Goal: Navigation & Orientation: Find specific page/section

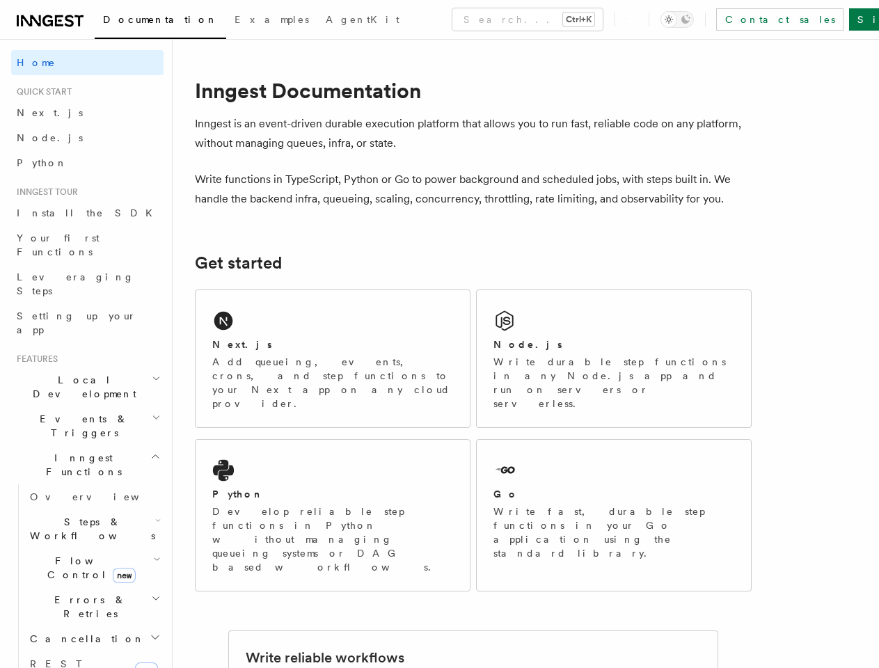
click at [467, 19] on button "Search... Ctrl+K" at bounding box center [527, 19] width 150 height 22
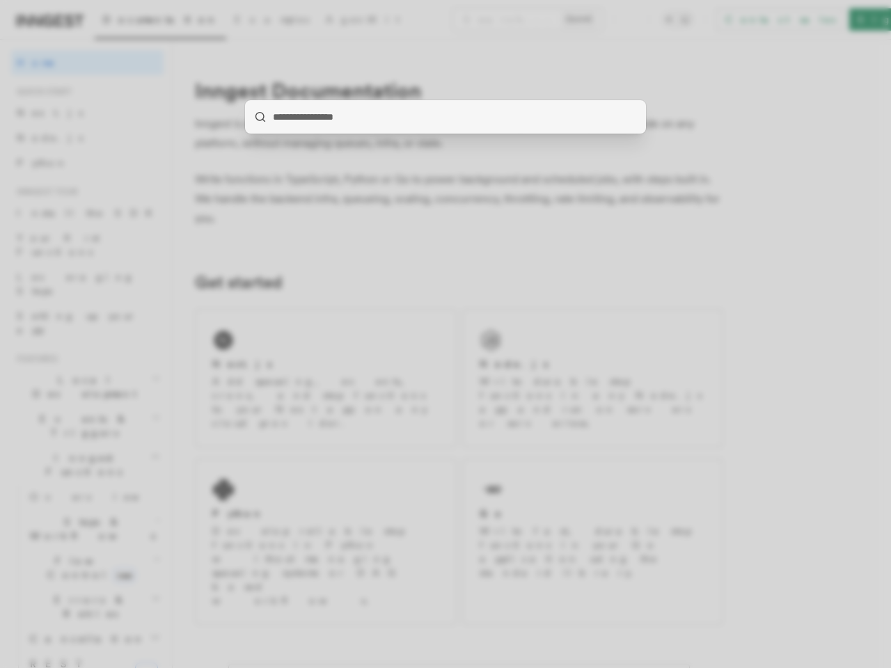
click at [699, 19] on div at bounding box center [445, 334] width 891 height 668
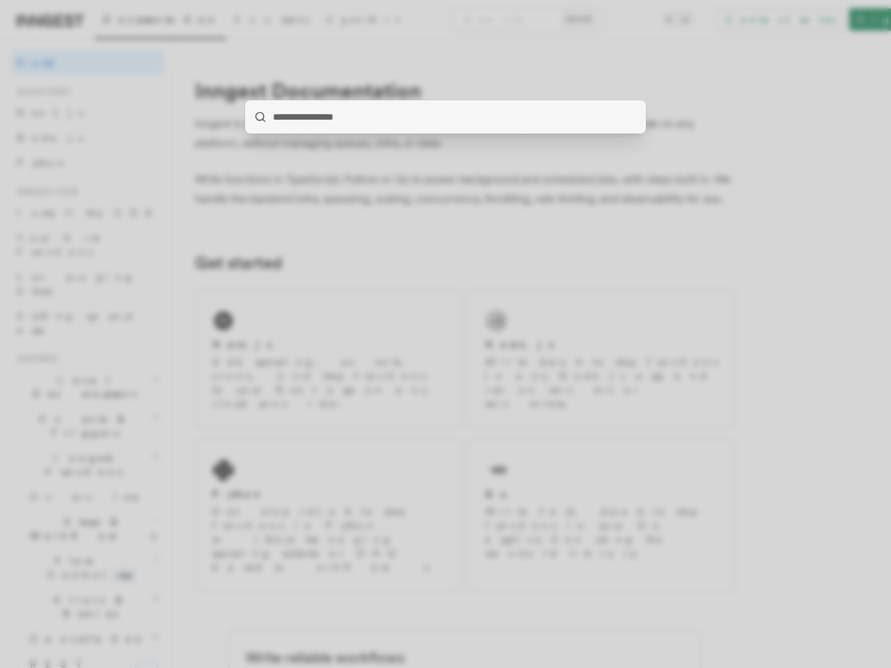
click at [81, 338] on div at bounding box center [445, 334] width 891 height 668
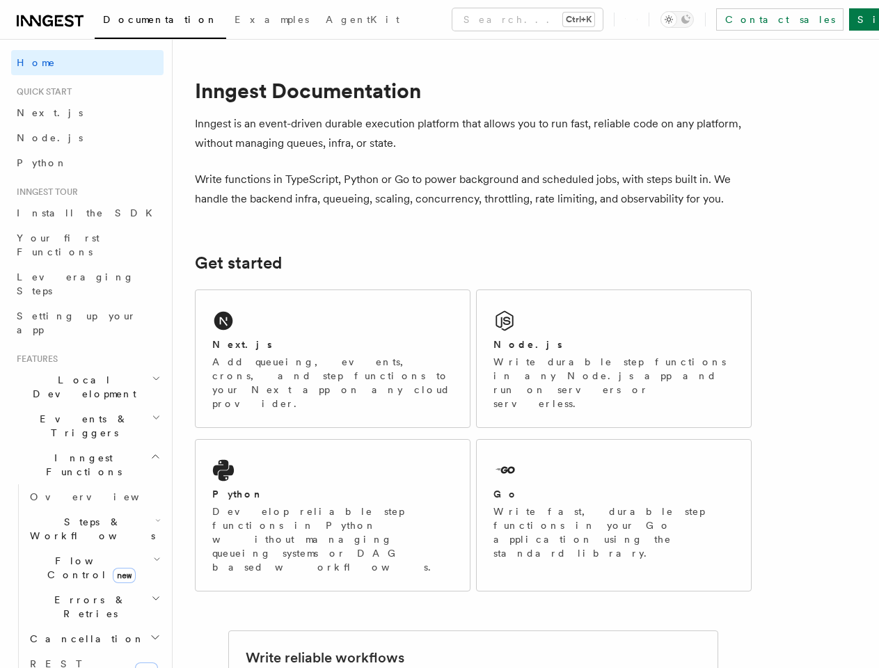
click at [81, 363] on div at bounding box center [439, 334] width 879 height 668
click at [81, 451] on span "Inngest Functions" at bounding box center [80, 465] width 139 height 28
click at [88, 515] on span "Steps & Workflows" at bounding box center [89, 529] width 131 height 28
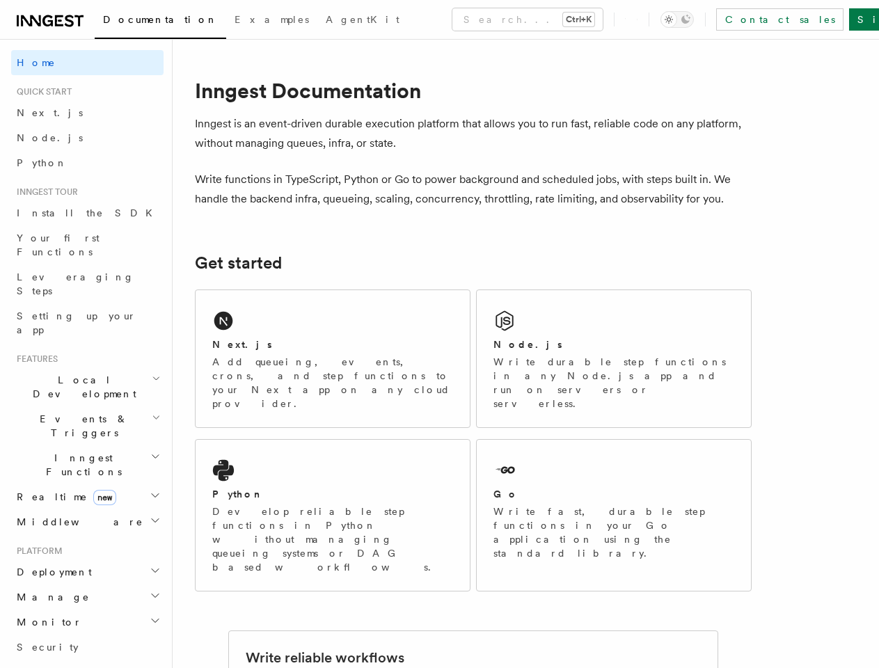
click at [88, 559] on h2 "Deployment" at bounding box center [87, 571] width 152 height 25
